Goal: Communication & Community: Share content

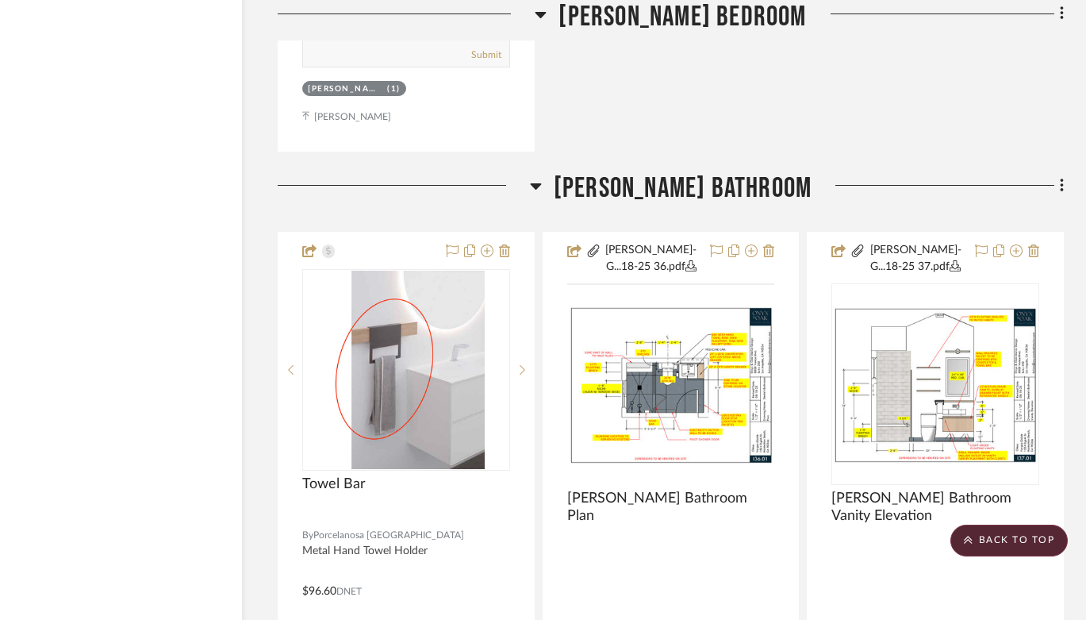
scroll to position [16618, 56]
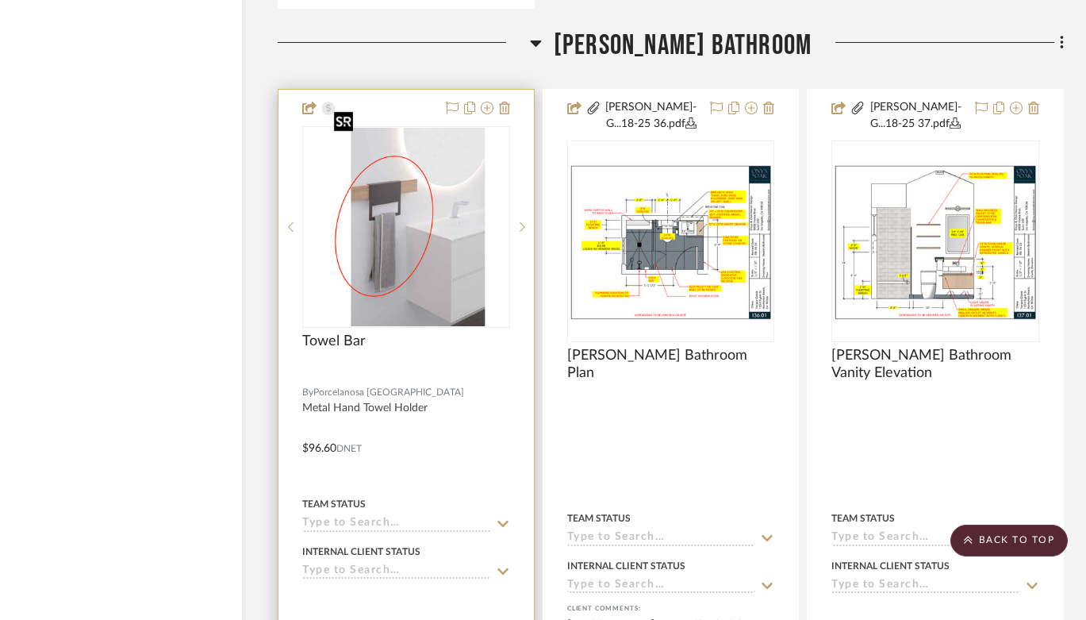
click at [416, 267] on img "0" at bounding box center [407, 227] width 158 height 198
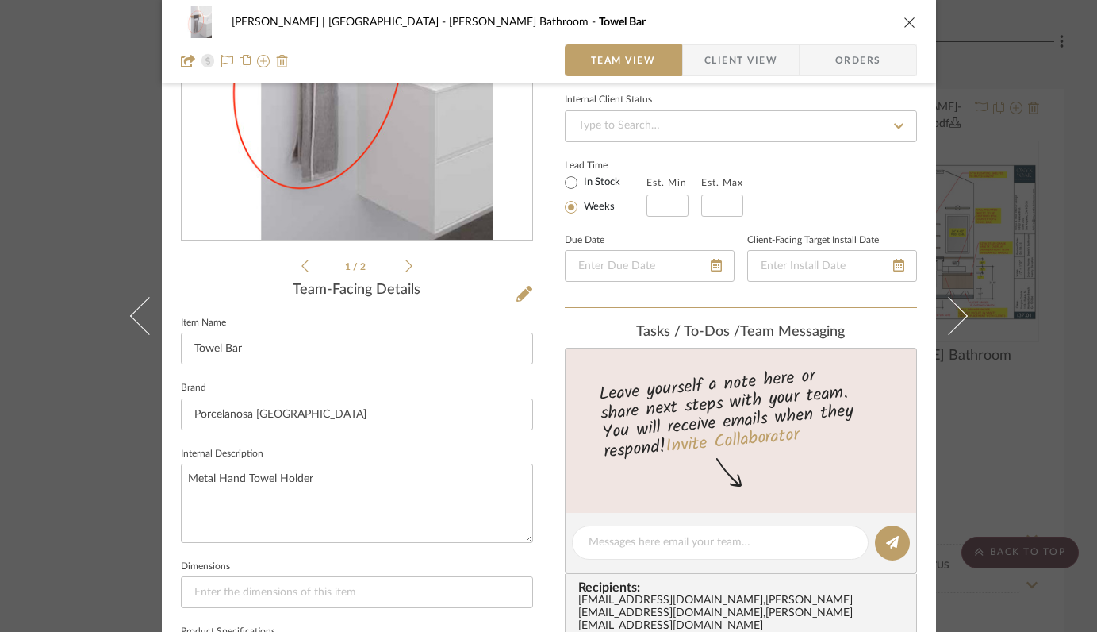
scroll to position [280, 0]
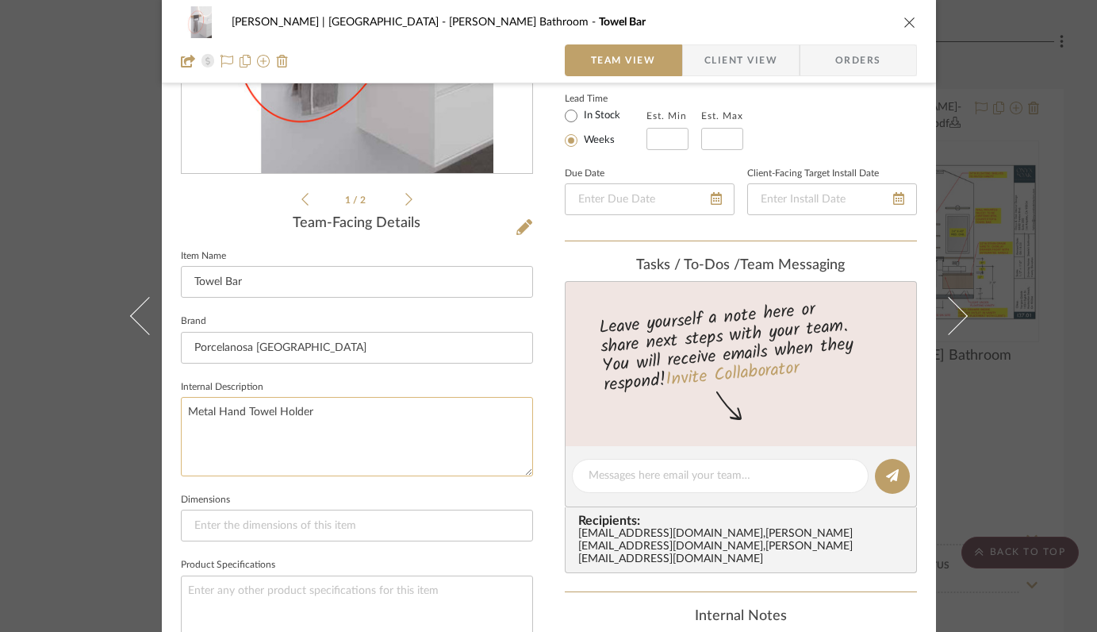
click at [386, 404] on textarea "Metal Hand Towel Holder" at bounding box center [357, 436] width 352 height 79
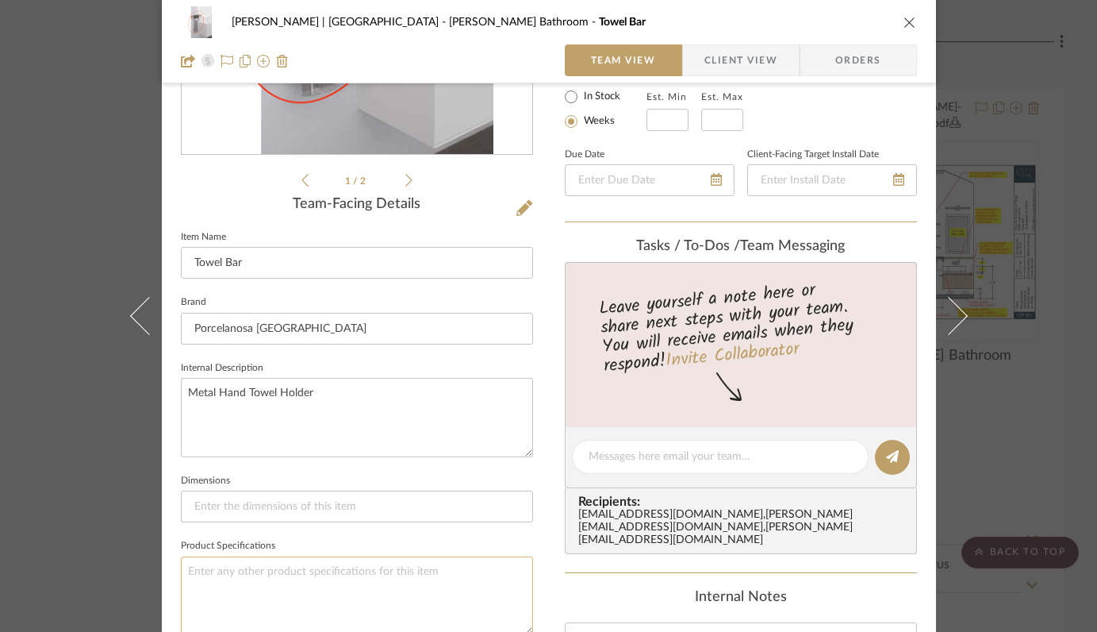
click at [363, 562] on textarea at bounding box center [357, 595] width 352 height 79
click at [419, 601] on textarea "Ship to JC note job number 20-10568" at bounding box center [357, 595] width 352 height 79
drag, startPoint x: 386, startPoint y: 572, endPoint x: 164, endPoint y: 570, distance: 222.2
click at [164, 570] on div "[PERSON_NAME] | Manhattan Beach [PERSON_NAME] Bathroom Towel Bar Team View Clie…" at bounding box center [549, 444] width 774 height 1462
type textarea "Ship to JC note job number 20-10568"
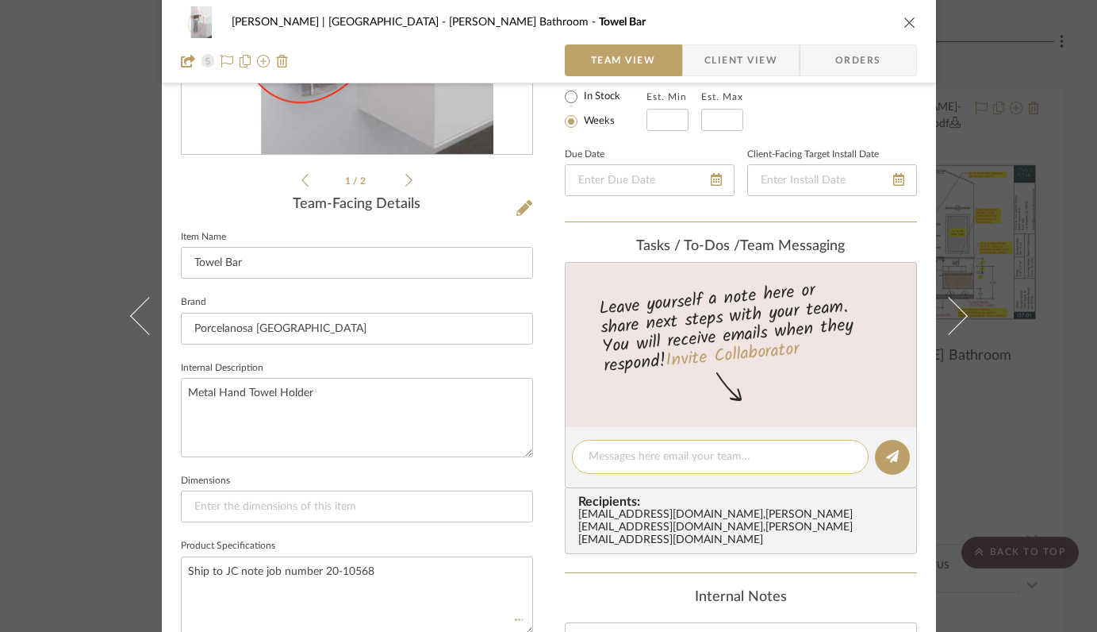
click at [732, 467] on div at bounding box center [720, 457] width 297 height 34
click at [712, 444] on div at bounding box center [720, 457] width 297 height 34
click at [714, 461] on textarea at bounding box center [720, 456] width 263 height 17
paste textarea "Ship to JC note job number 20-10568"
type textarea "Ship to JC note job number 20-10568"
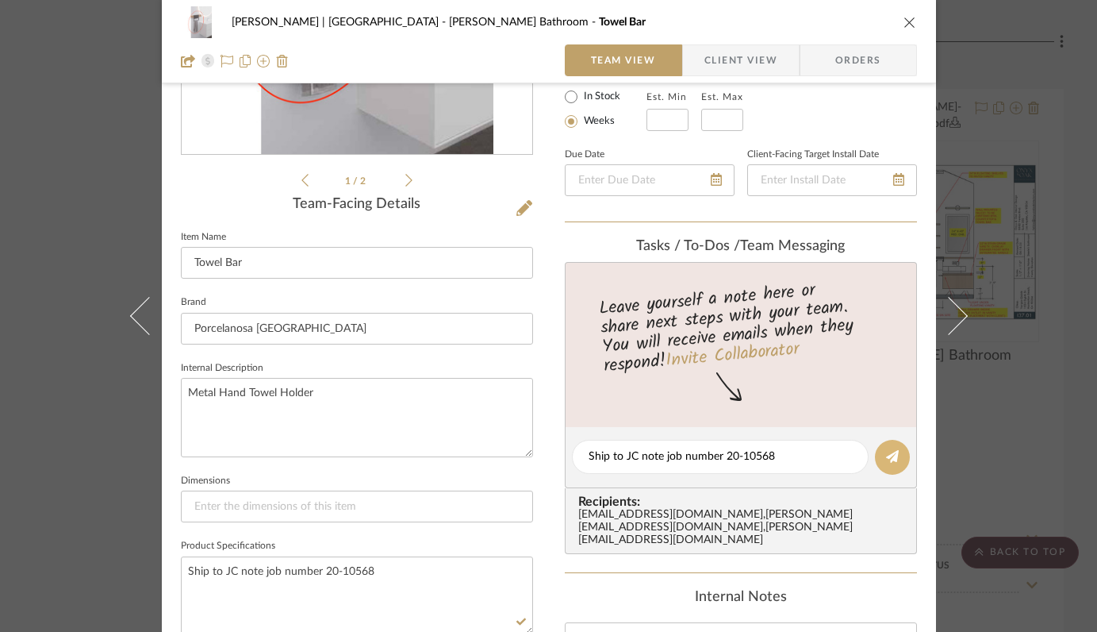
click at [886, 455] on icon at bounding box center [892, 456] width 13 height 13
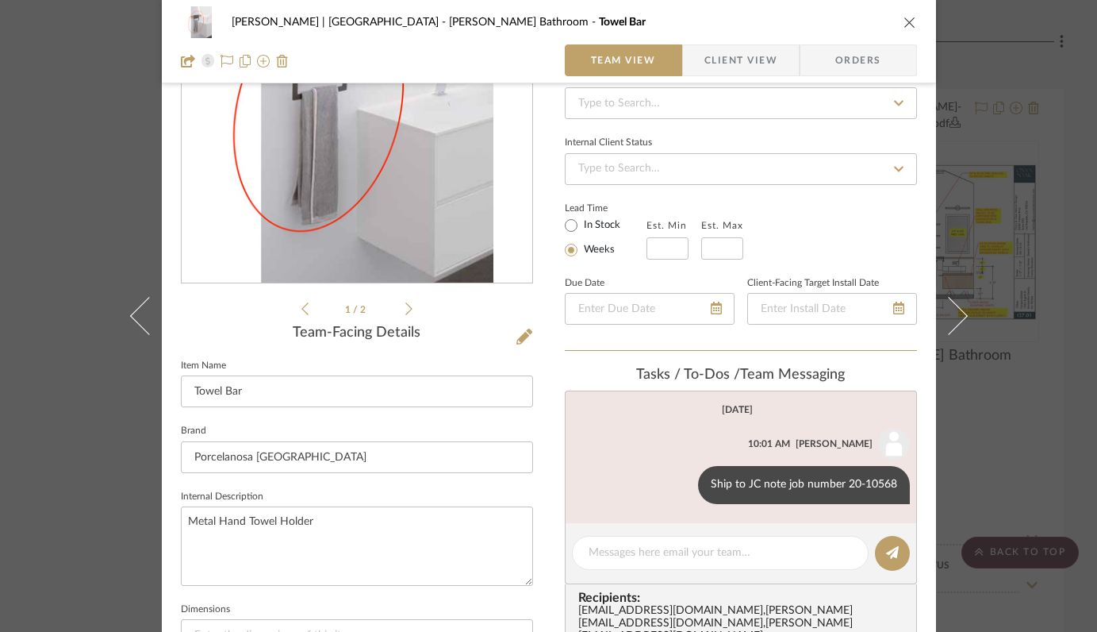
scroll to position [7, 0]
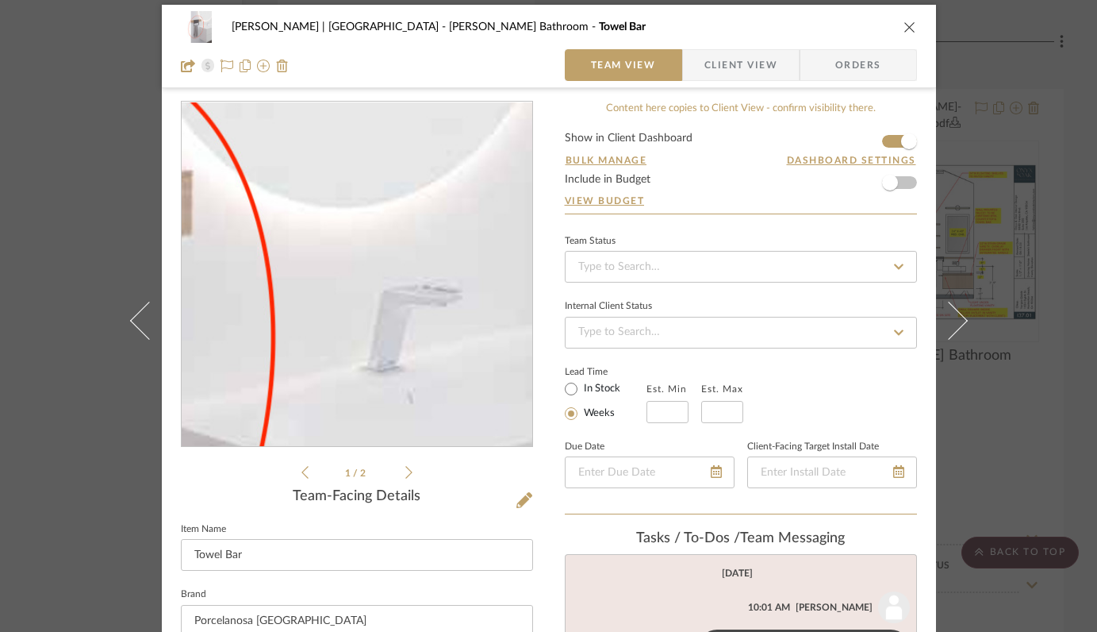
click at [425, 226] on img "0" at bounding box center [356, 274] width 273 height 344
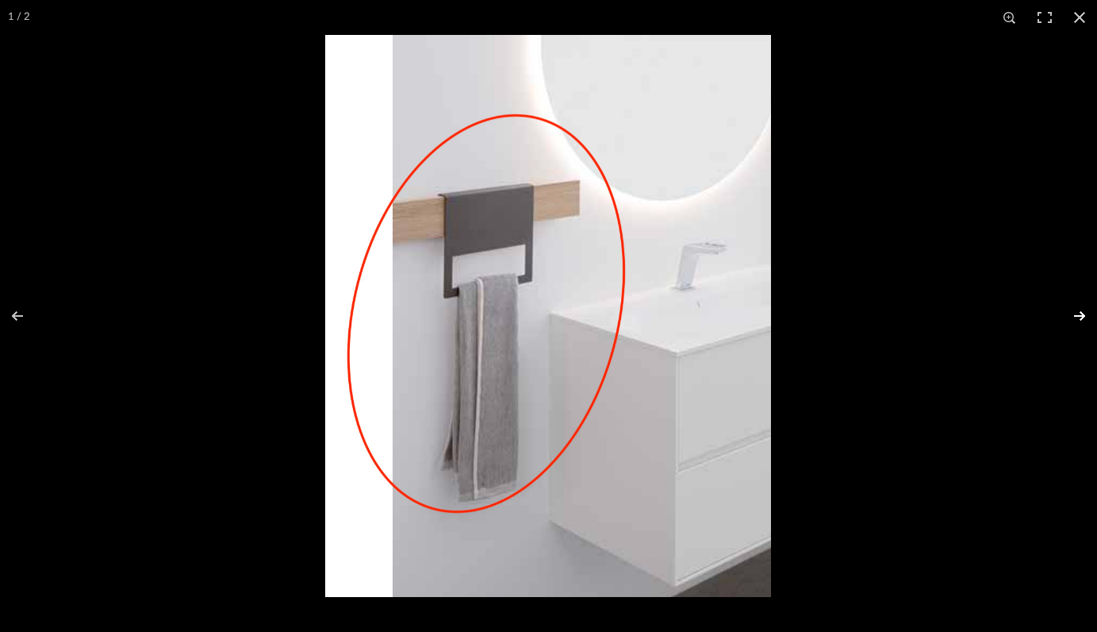
click at [1077, 313] on button at bounding box center [1070, 315] width 56 height 79
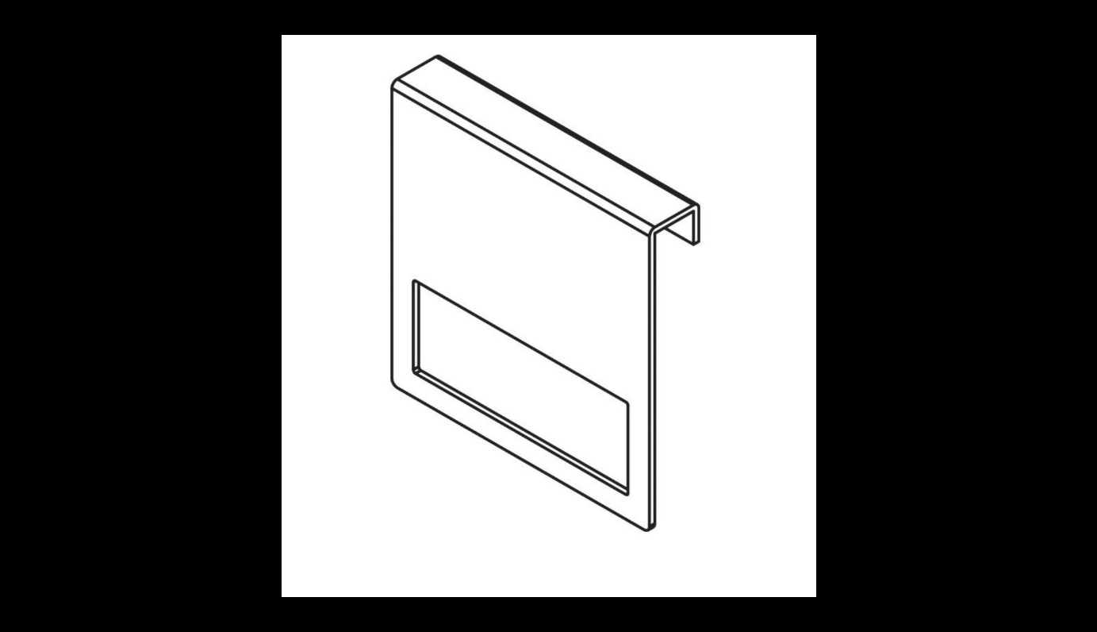
click at [1077, 313] on button at bounding box center [1070, 315] width 56 height 79
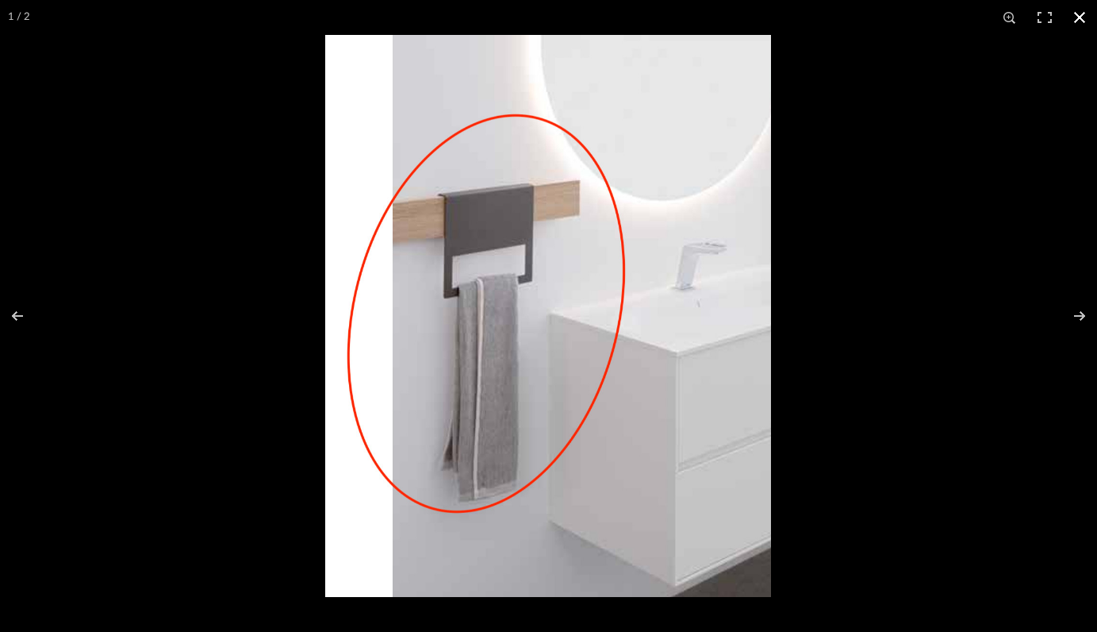
click at [1075, 19] on button at bounding box center [1079, 17] width 35 height 35
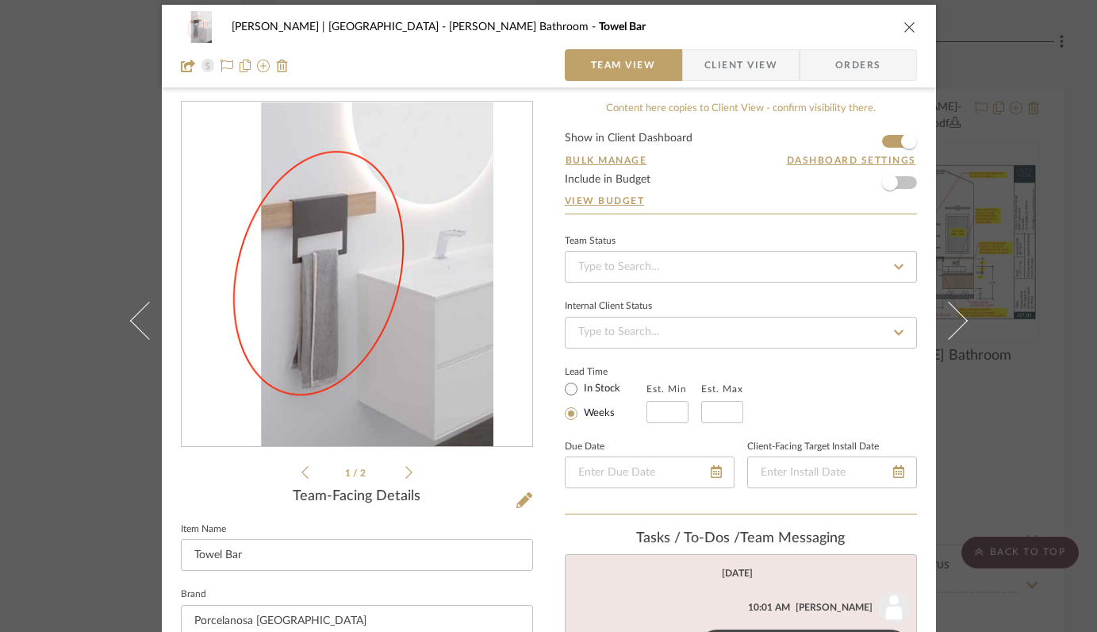
click at [904, 25] on icon "close" at bounding box center [910, 27] width 13 height 13
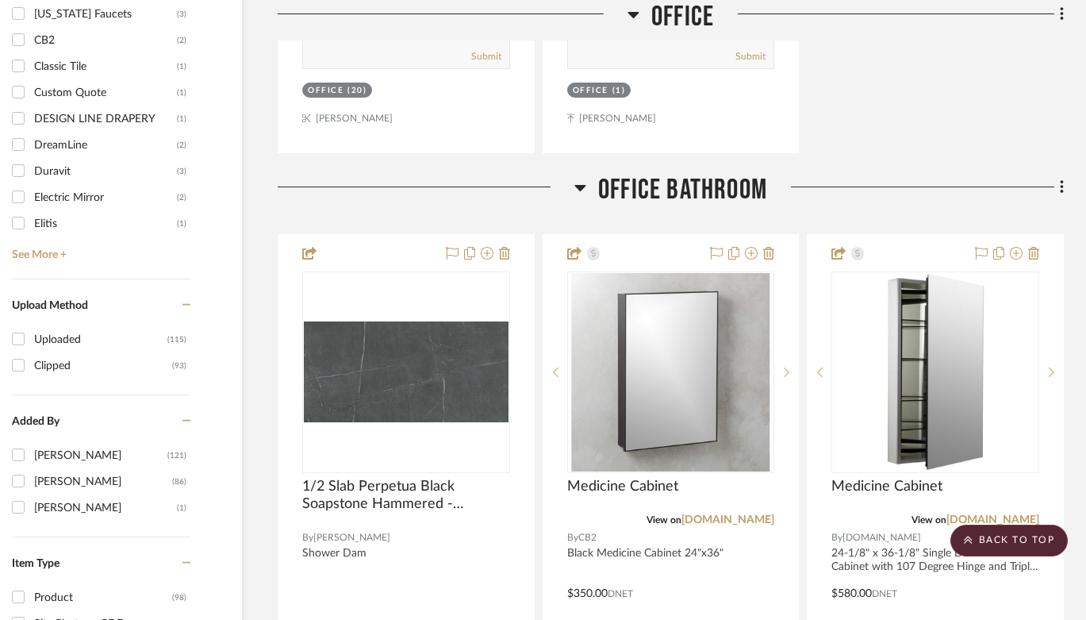
scroll to position [0, 56]
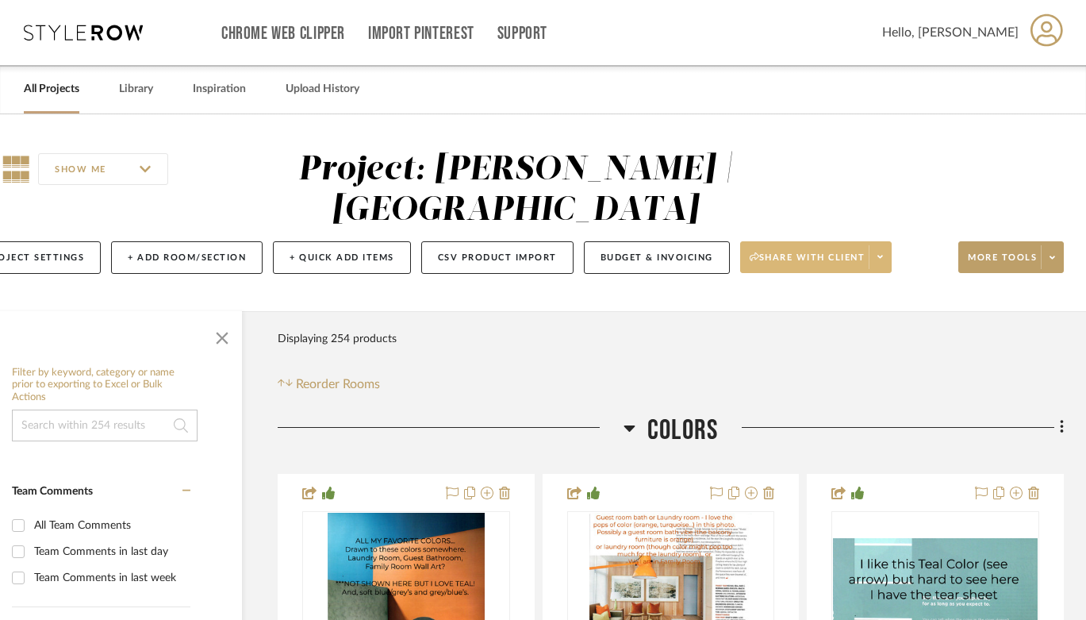
click at [797, 253] on span "Share with client" at bounding box center [808, 264] width 116 height 24
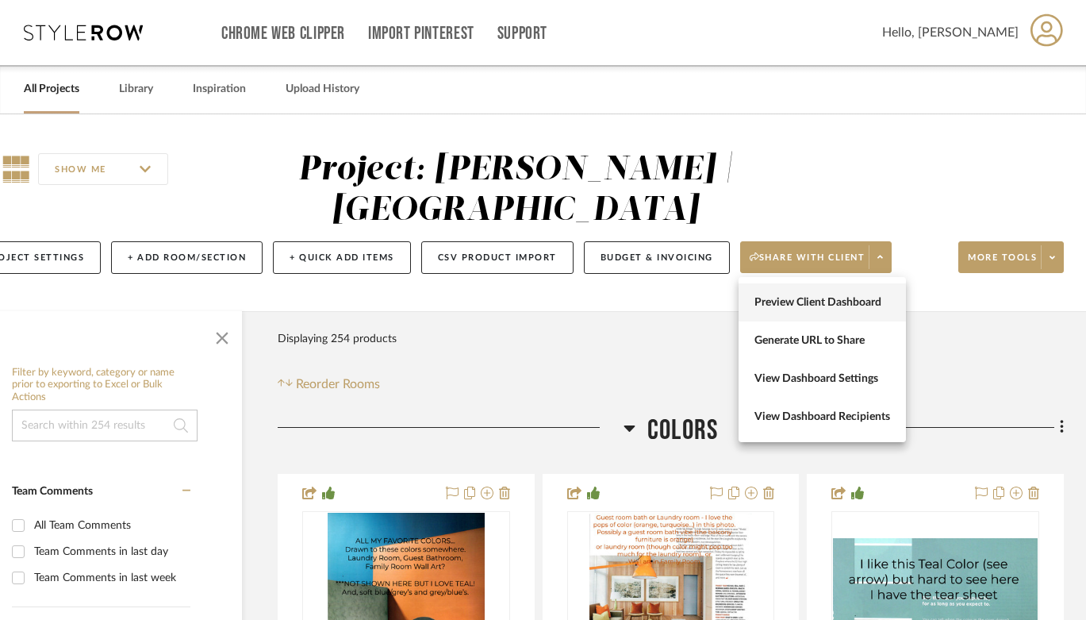
click at [801, 302] on span "Preview Client Dashboard" at bounding box center [823, 302] width 136 height 13
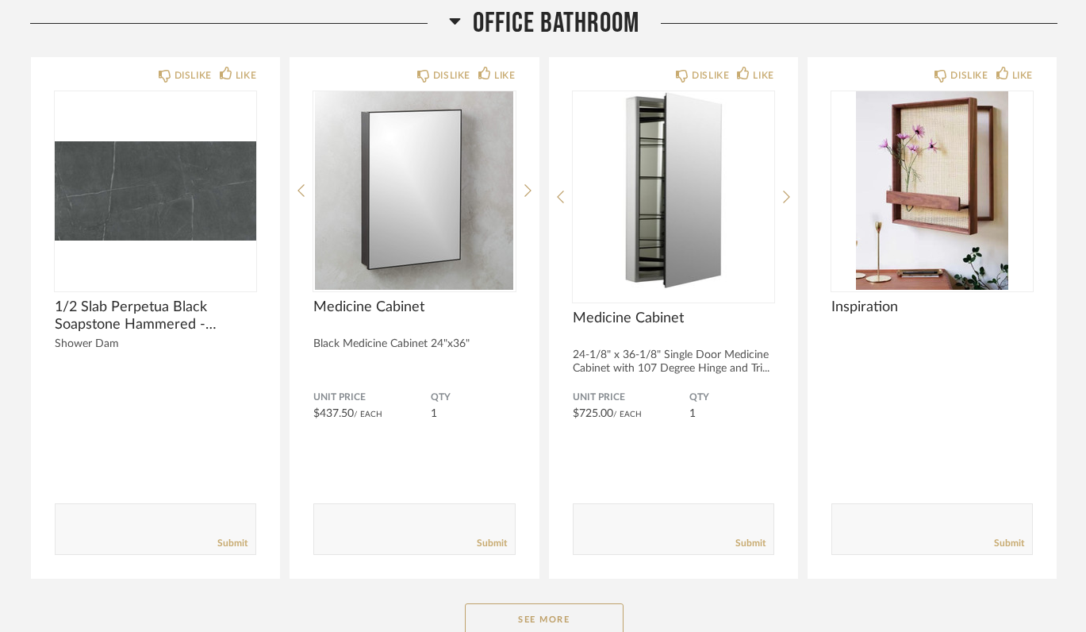
scroll to position [3275, 0]
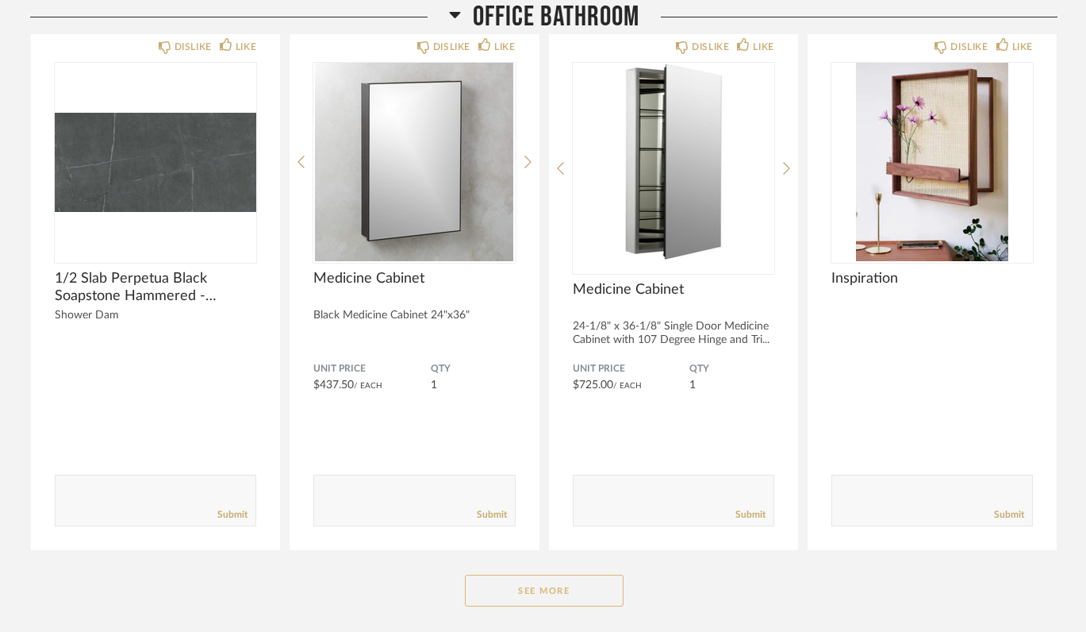
click at [552, 593] on button "See More" at bounding box center [544, 590] width 159 height 32
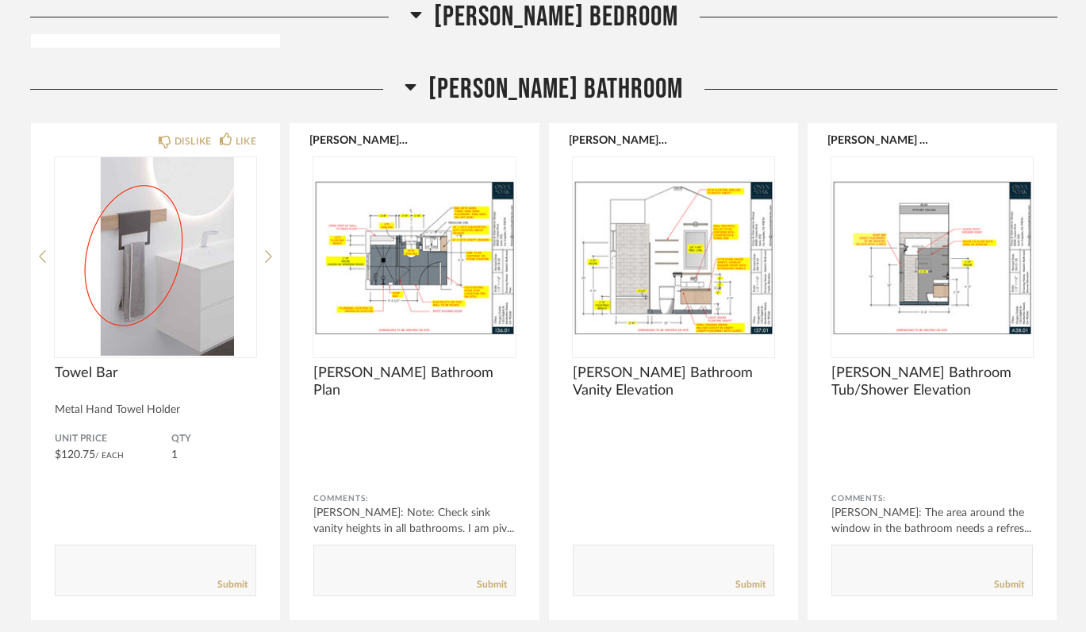
scroll to position [12531, 0]
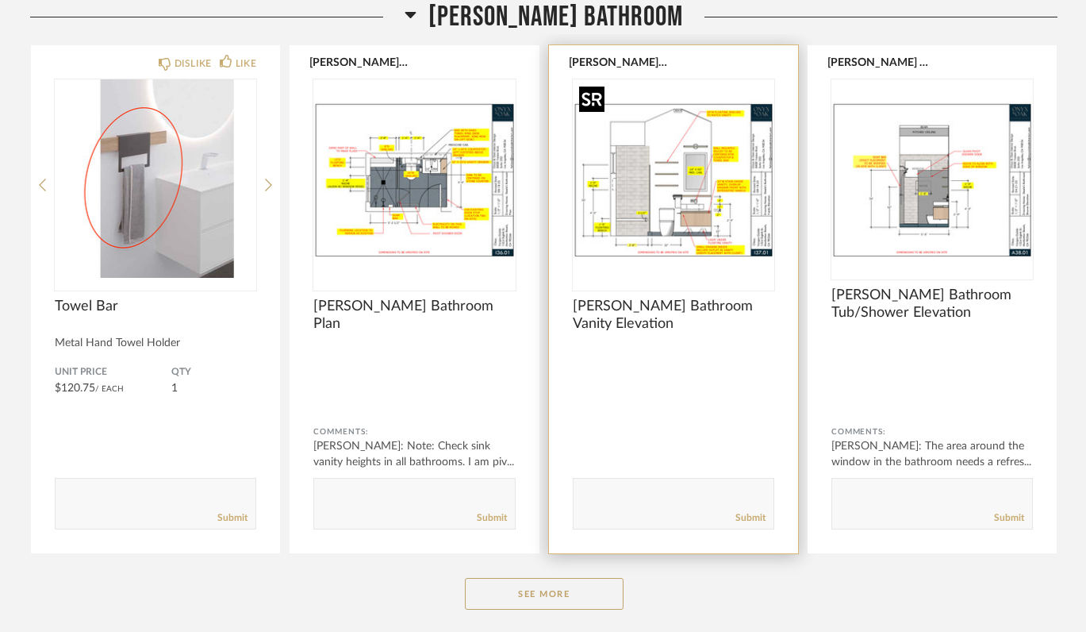
click at [662, 213] on img "0" at bounding box center [674, 178] width 202 height 198
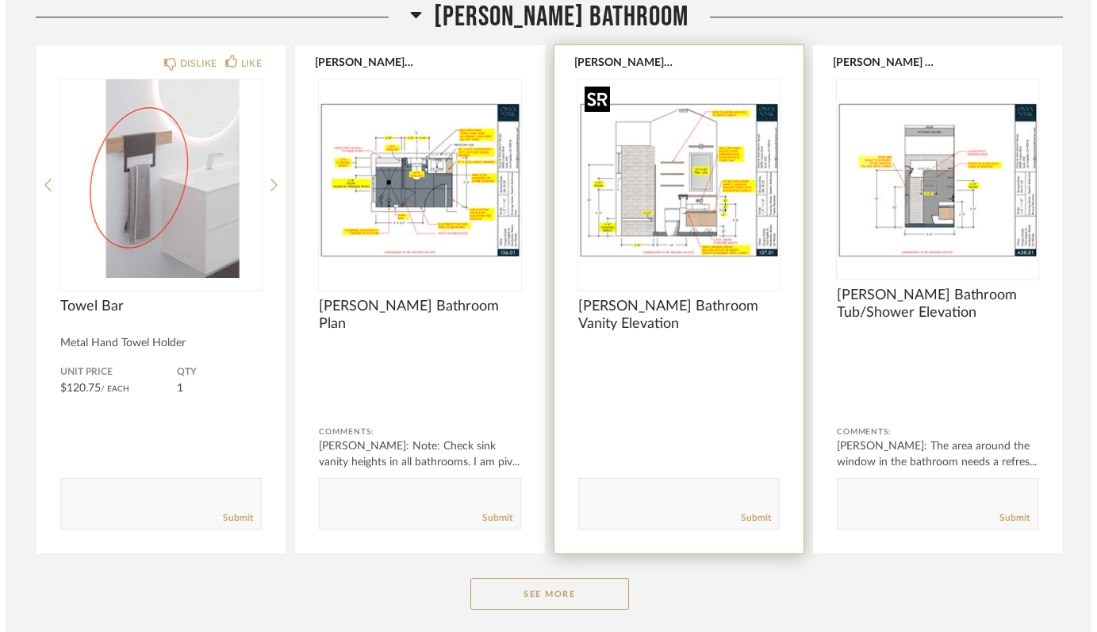
scroll to position [0, 0]
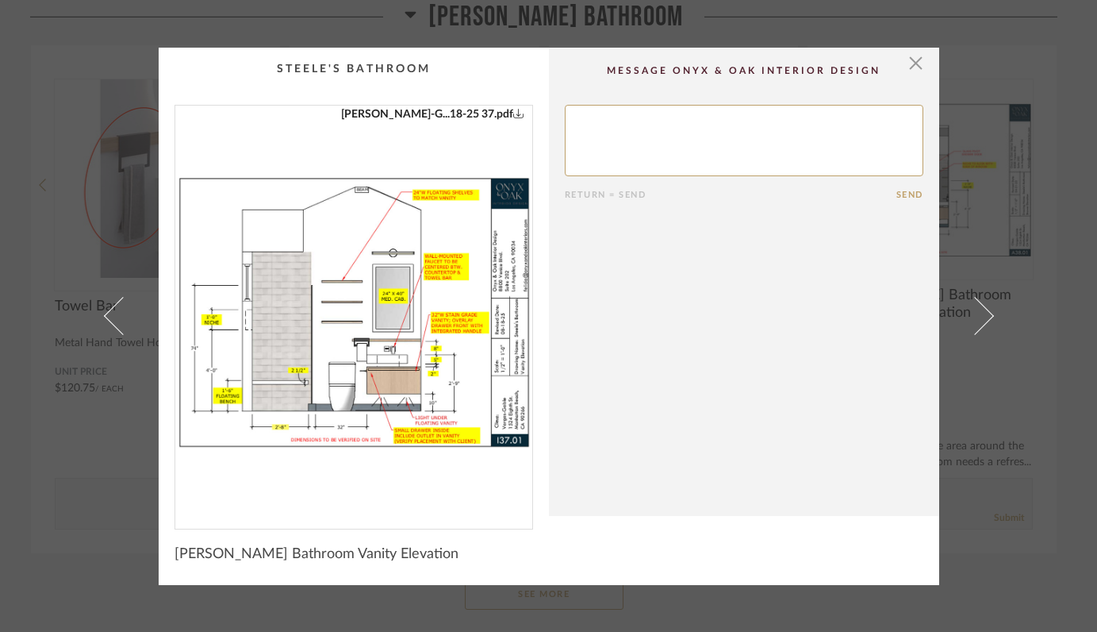
click at [446, 271] on img "0" at bounding box center [353, 311] width 357 height 410
click at [908, 69] on span "button" at bounding box center [917, 64] width 32 height 32
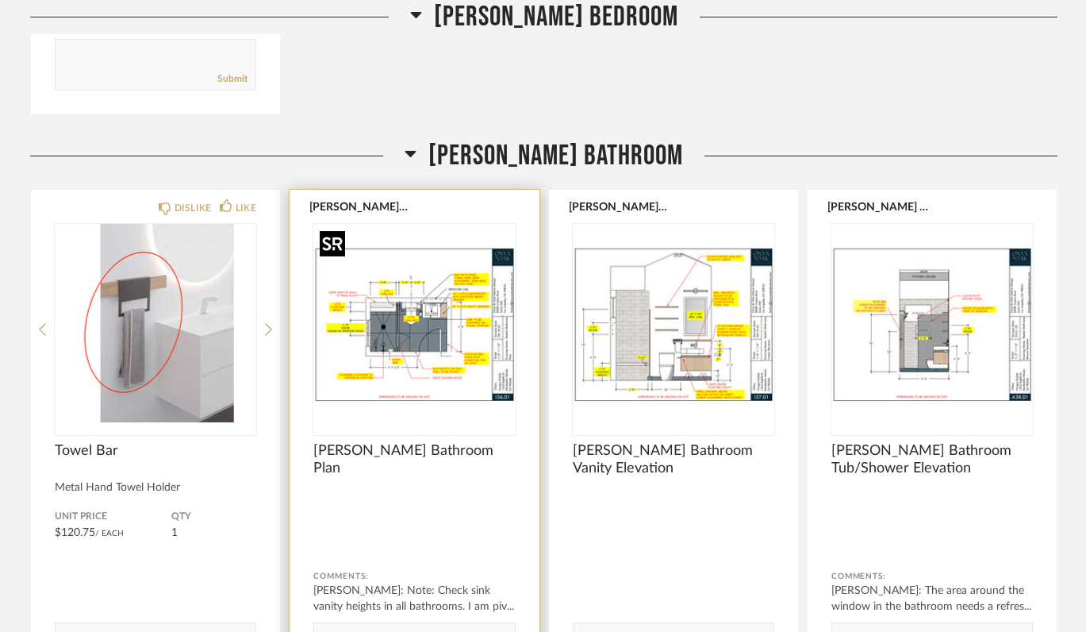
scroll to position [12428, 0]
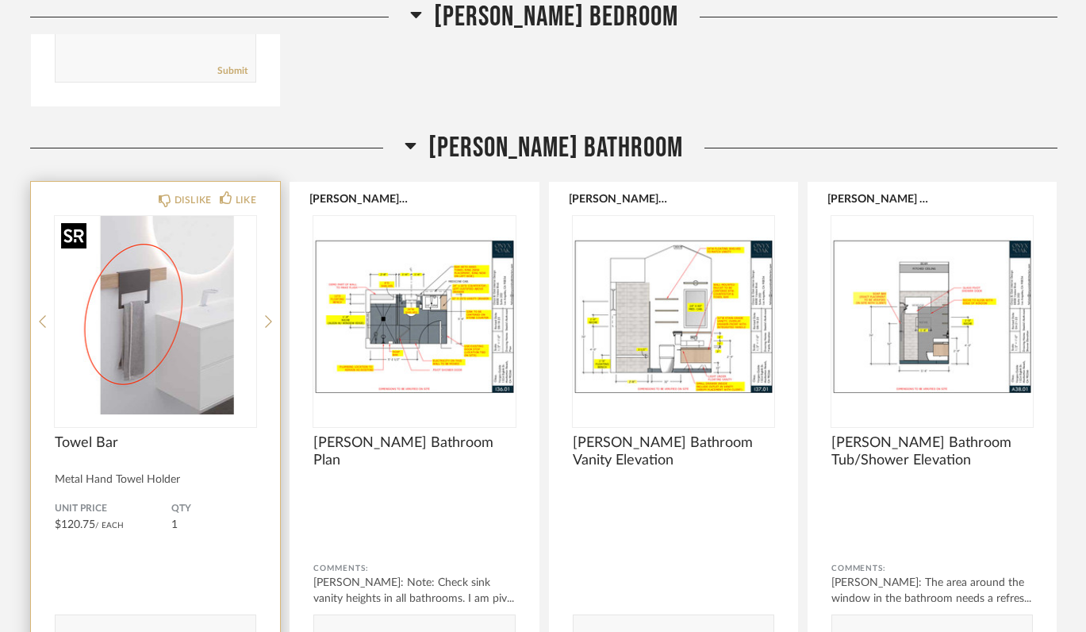
click at [144, 316] on img "0" at bounding box center [156, 315] width 202 height 198
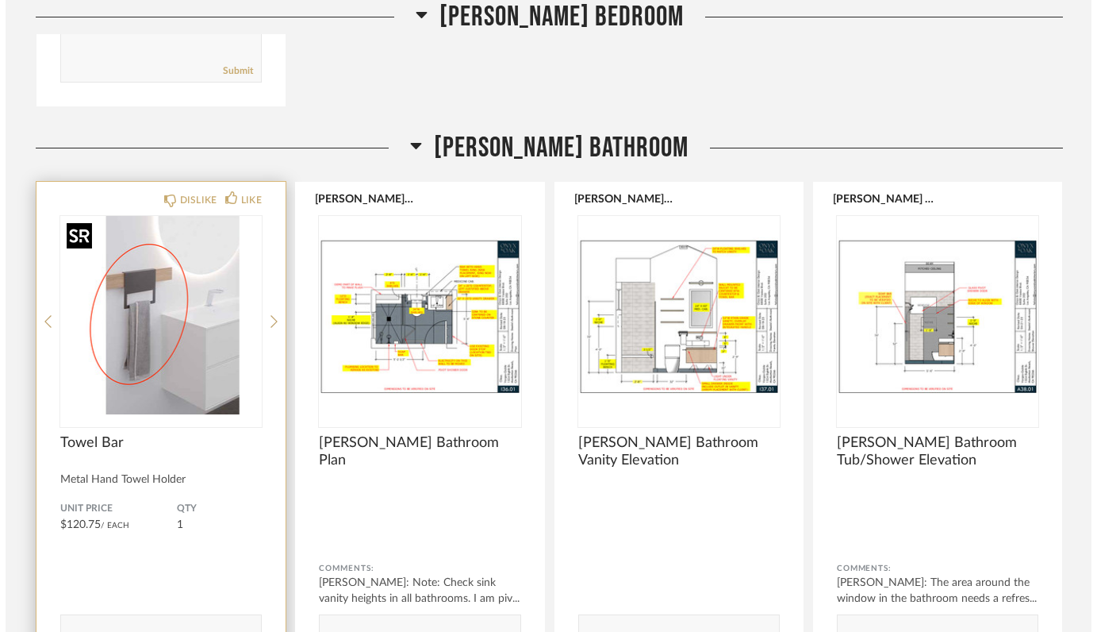
scroll to position [0, 0]
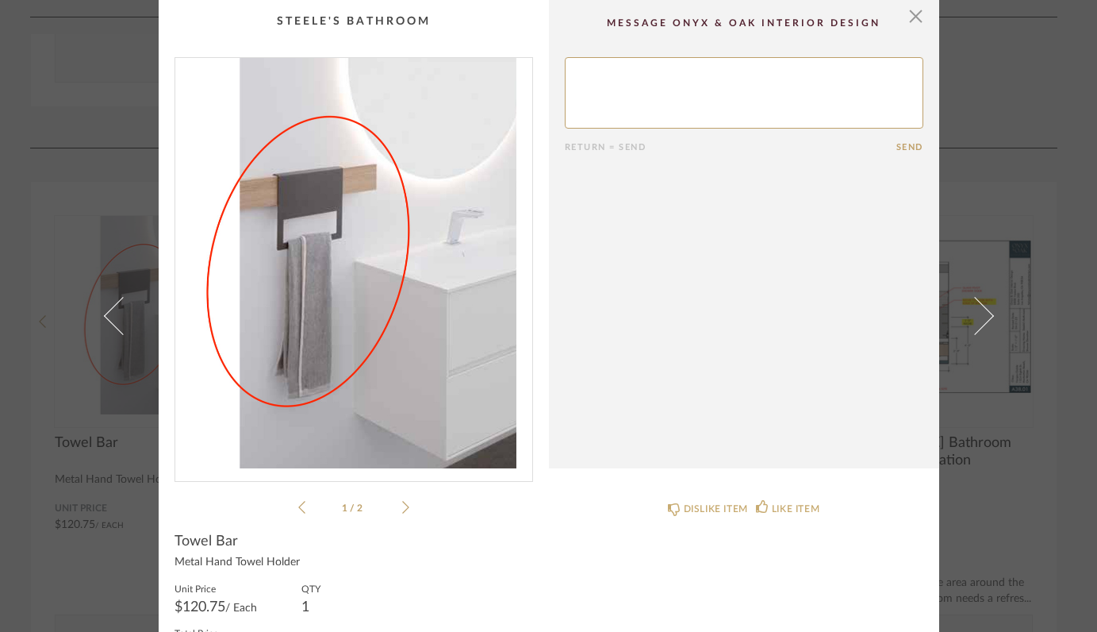
click at [402, 505] on icon at bounding box center [405, 507] width 7 height 14
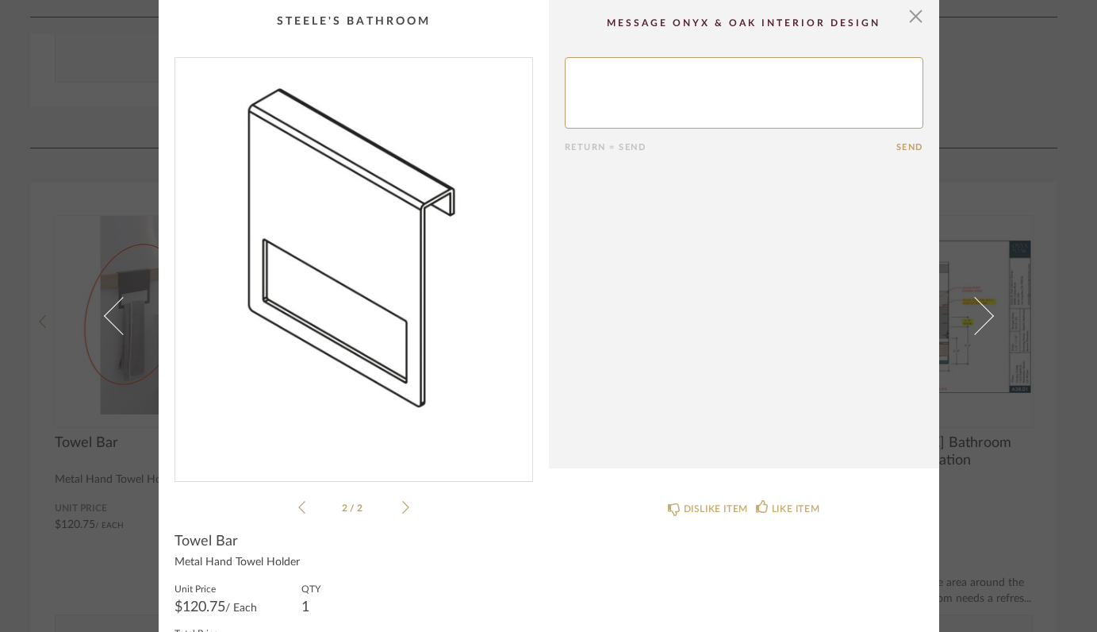
click at [402, 505] on icon at bounding box center [405, 507] width 7 height 14
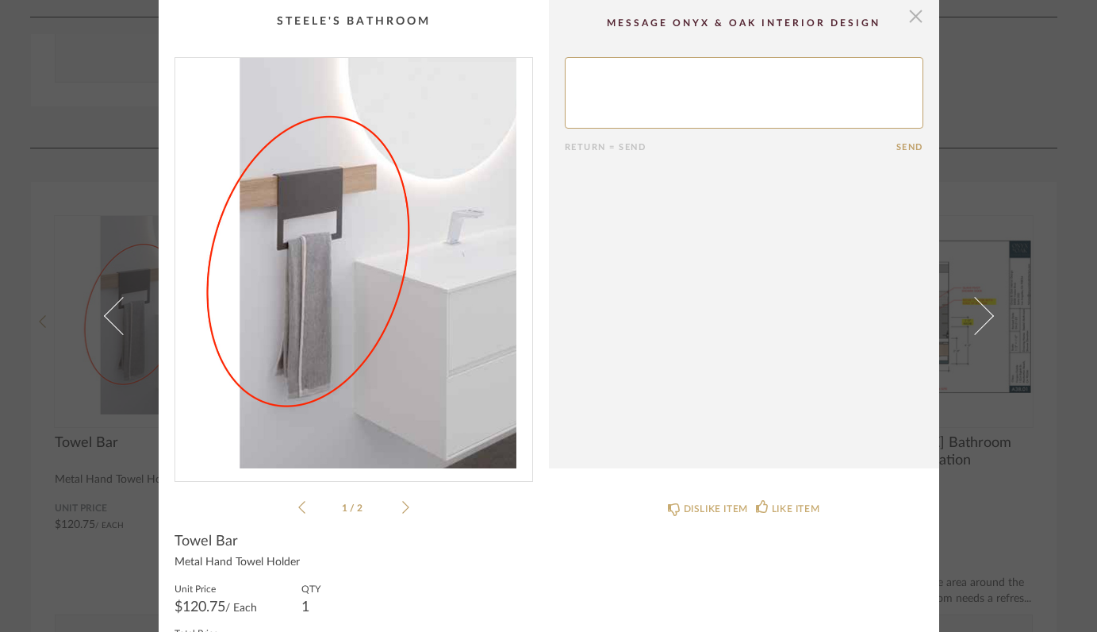
click at [910, 20] on span "button" at bounding box center [917, 16] width 32 height 32
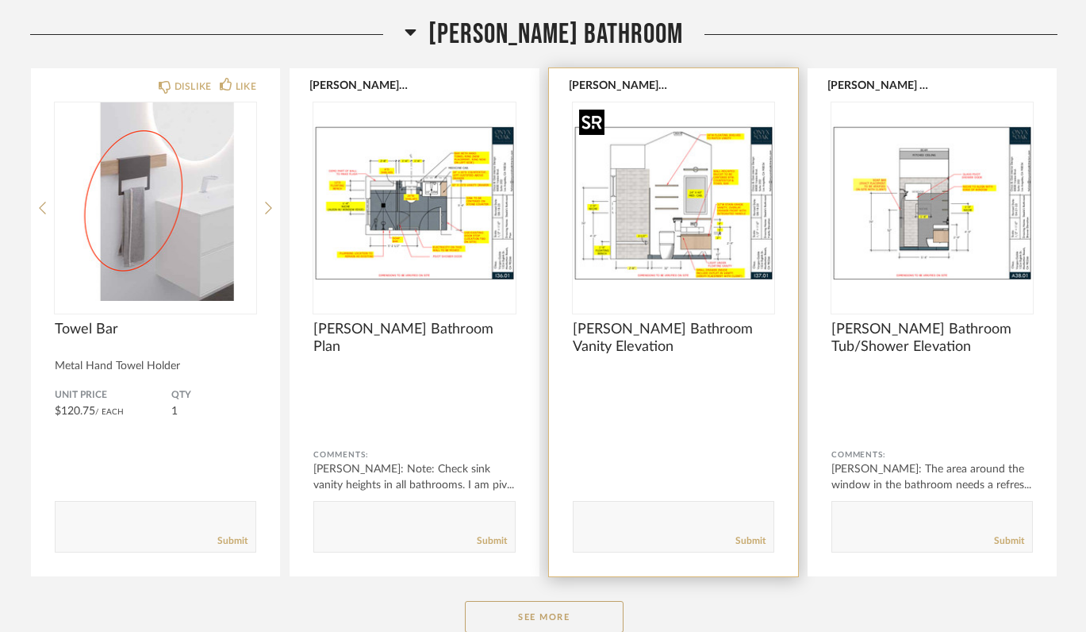
scroll to position [12539, 0]
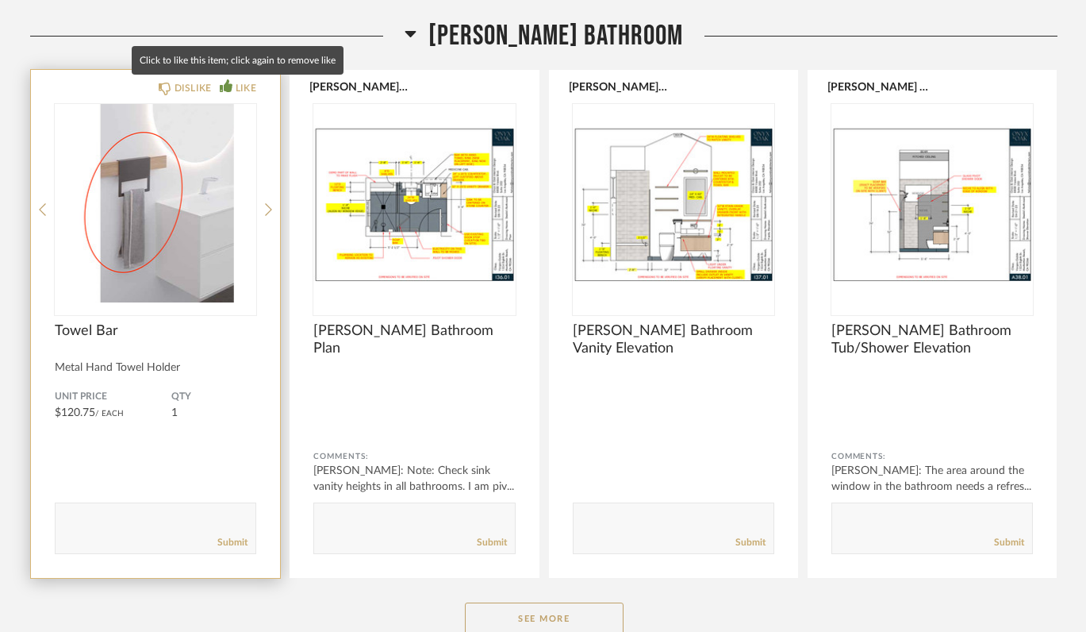
click at [236, 83] on div "LIKE" at bounding box center [246, 88] width 21 height 16
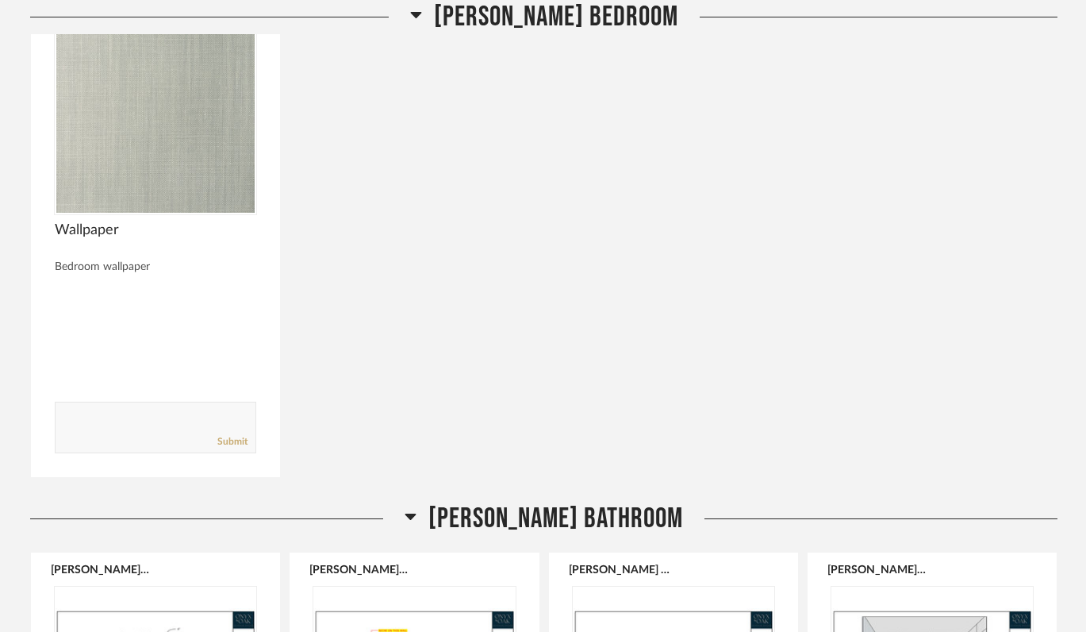
scroll to position [10548, 0]
